Goal: Task Accomplishment & Management: Manage account settings

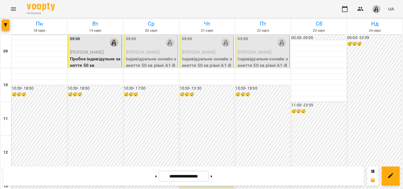
scroll to position [323, 0]
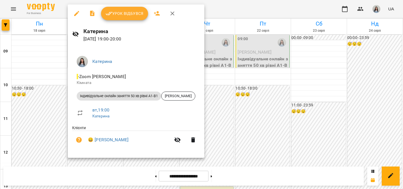
click at [132, 11] on span "Урок відбувся" at bounding box center [125, 13] width 38 height 7
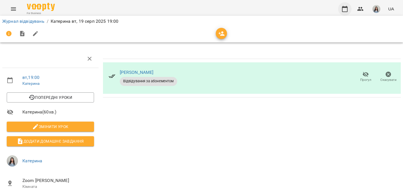
click at [346, 10] on icon "button" at bounding box center [345, 9] width 7 height 7
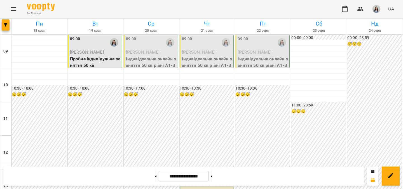
scroll to position [325, 0]
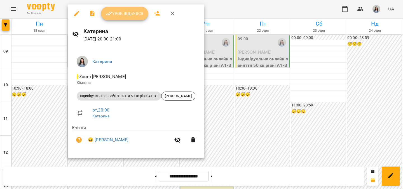
click at [136, 15] on span "Урок відбувся" at bounding box center [125, 13] width 38 height 7
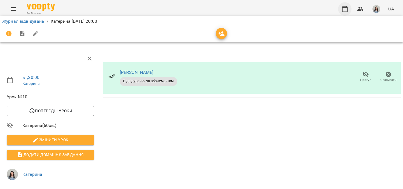
click at [345, 9] on icon "button" at bounding box center [345, 9] width 7 height 7
